Goal: Browse casually

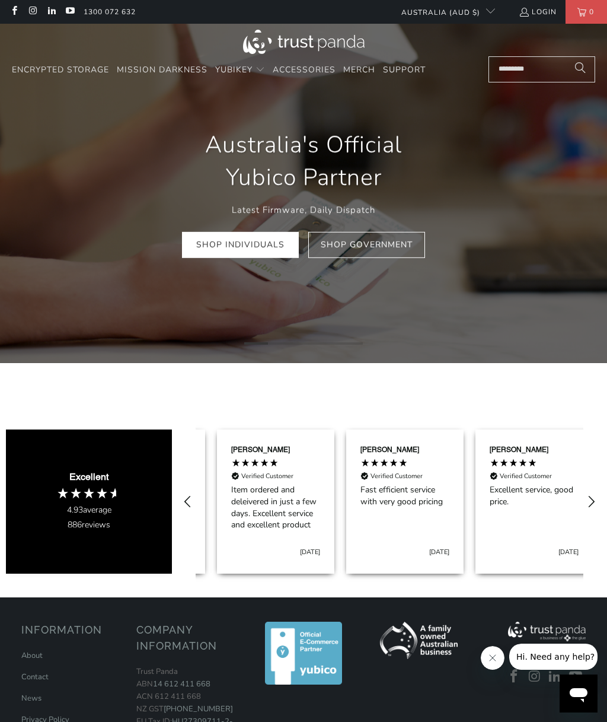
scroll to position [0, 388]
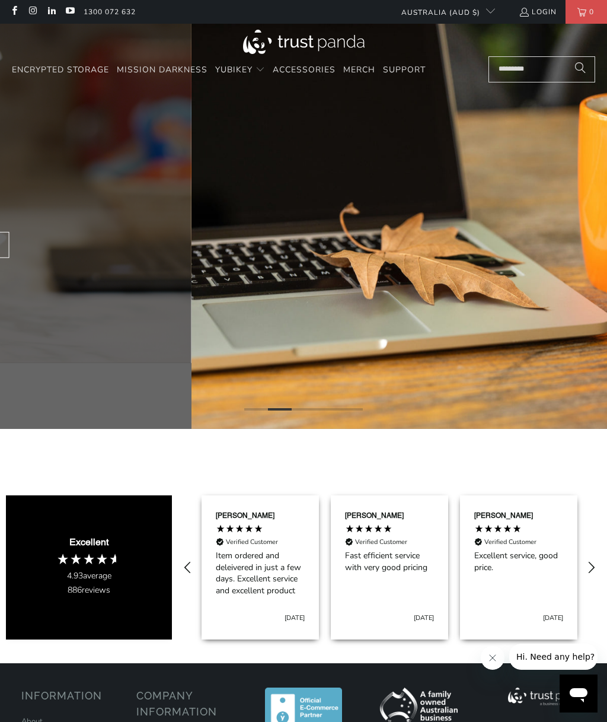
click at [240, 230] on div "Fast Delivery Backed by 800+ Verified Reviews Shop YubiKey" at bounding box center [496, 226] width 570 height 133
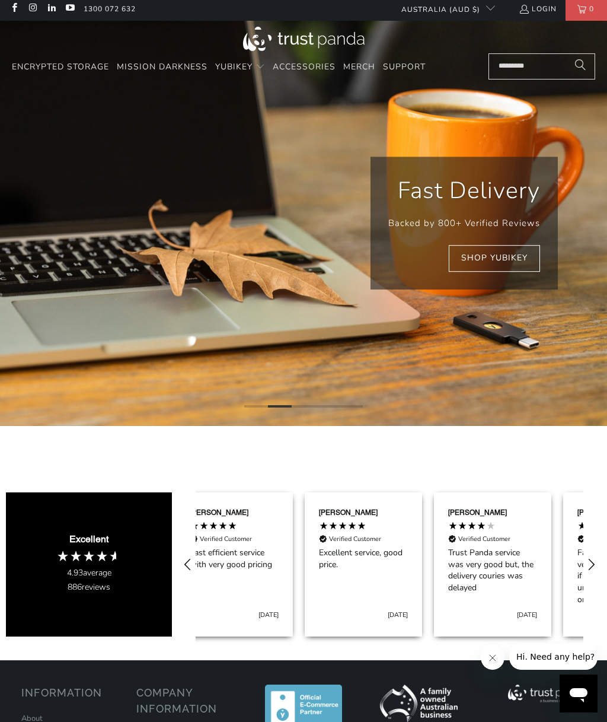
scroll to position [0, 647]
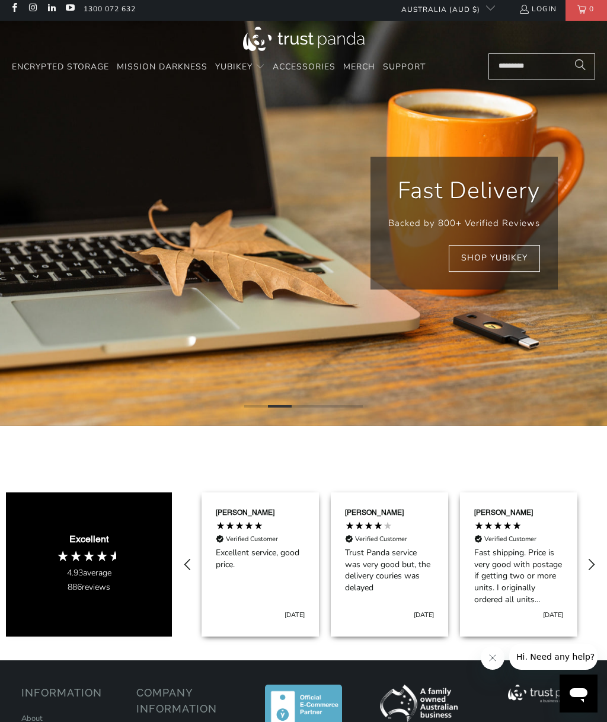
click at [518, 256] on link "Shop YubiKey" at bounding box center [494, 258] width 91 height 27
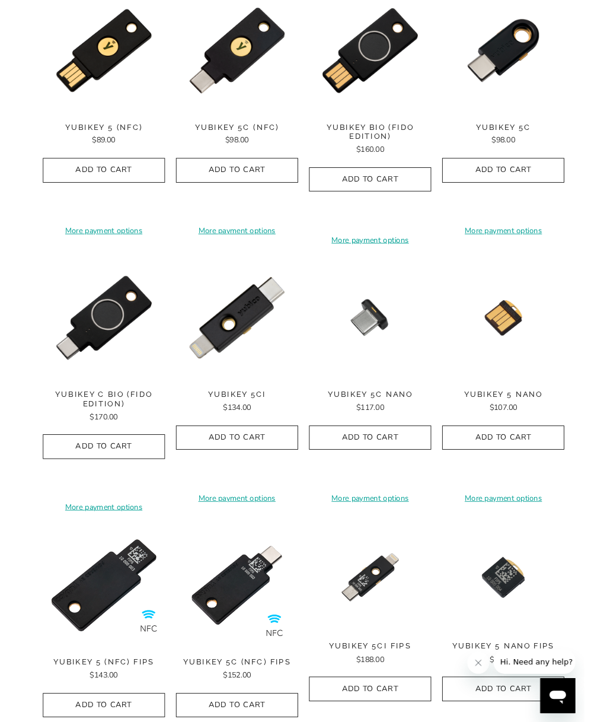
scroll to position [61, 0]
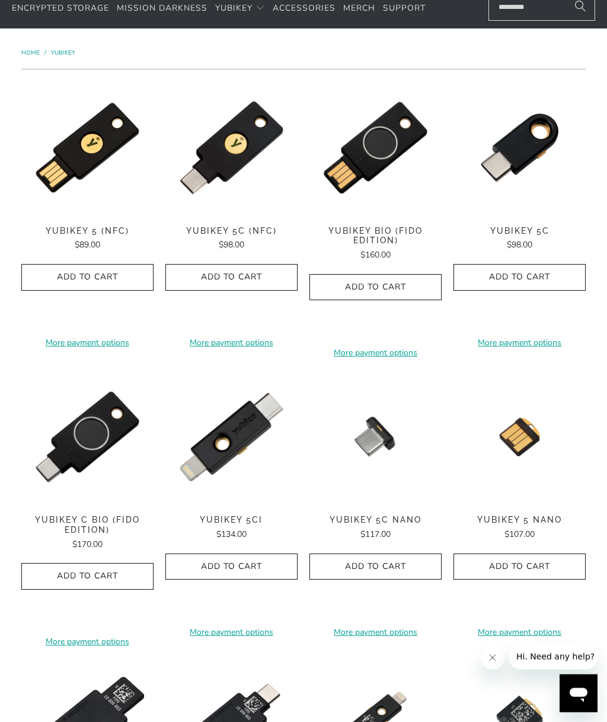
click at [234, 227] on span "YubiKey 5C (NFC)" at bounding box center [232, 232] width 132 height 10
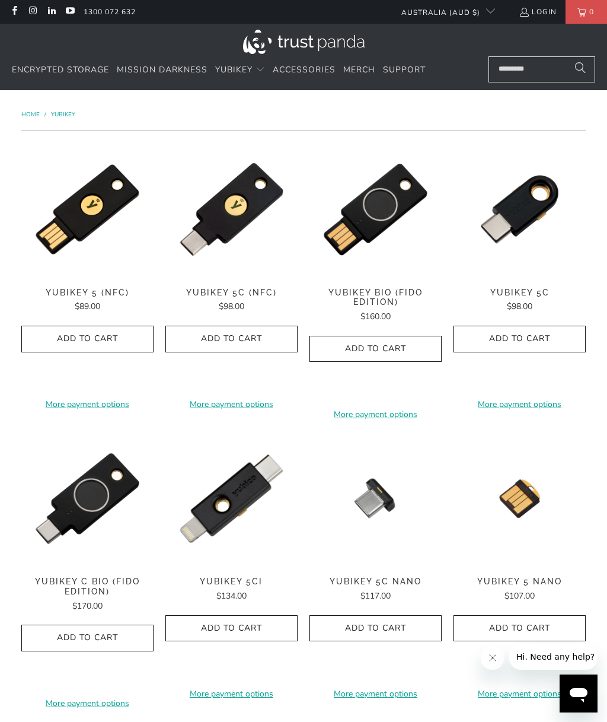
scroll to position [62, 0]
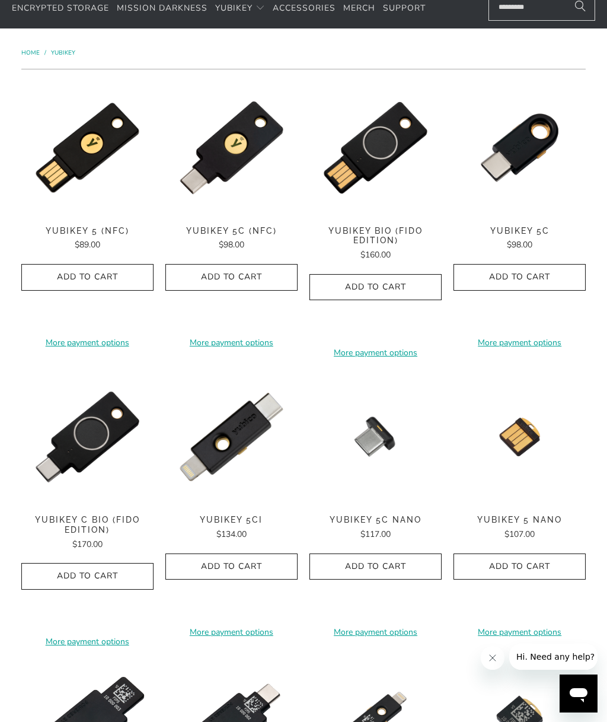
click at [245, 519] on span "YubiKey 5Ci" at bounding box center [232, 520] width 132 height 10
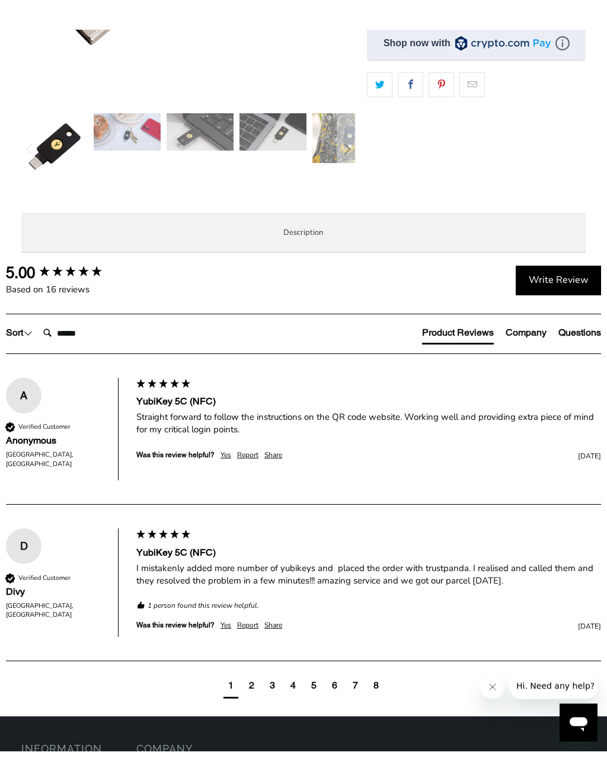
scroll to position [378, 0]
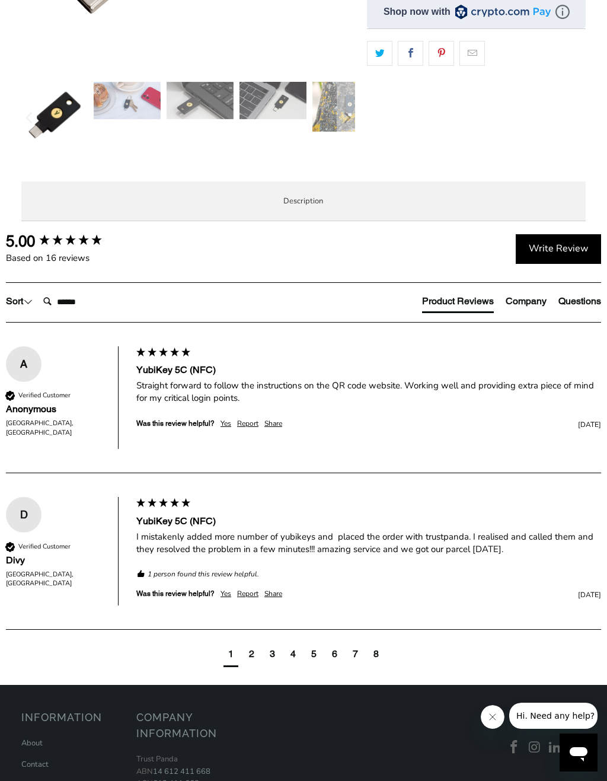
click at [0, 0] on p "The YubiKey 5C NFC works with more online services and applications than any ot…" at bounding box center [0, 0] width 0 height 0
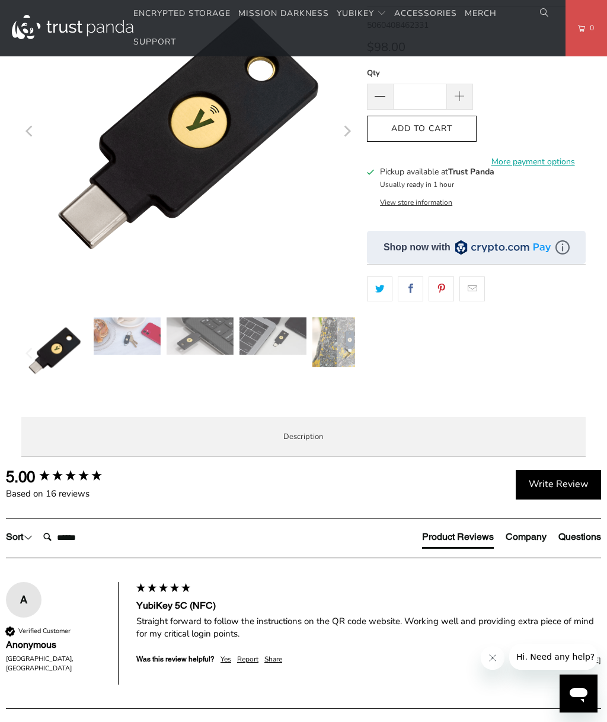
scroll to position [0, 0]
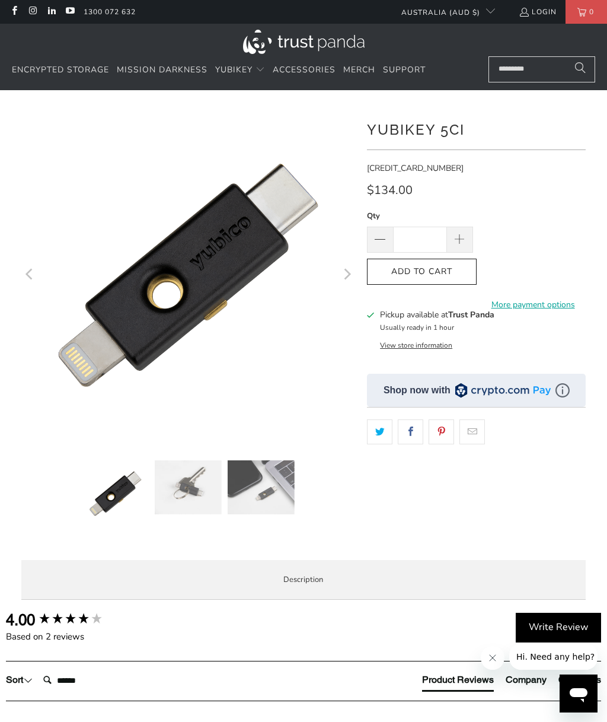
click at [301, 70] on span "Accessories" at bounding box center [304, 69] width 63 height 11
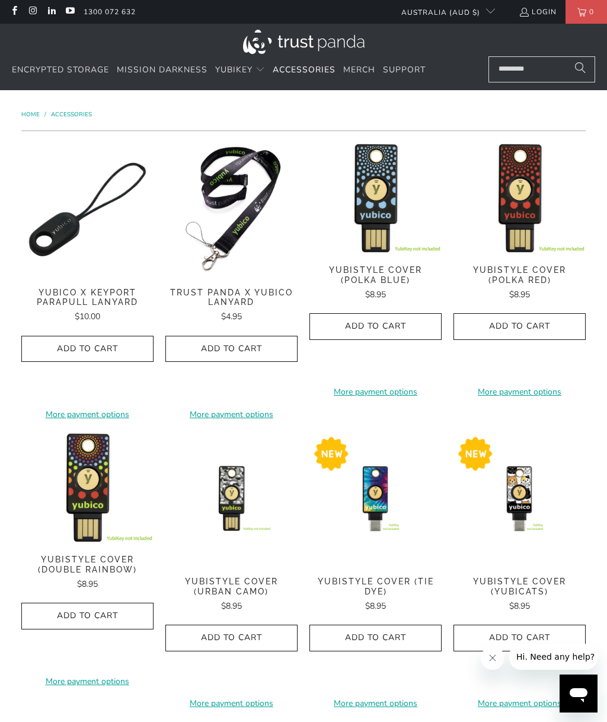
click at [365, 60] on link "Merch" at bounding box center [359, 70] width 32 height 28
